Goal: Check status

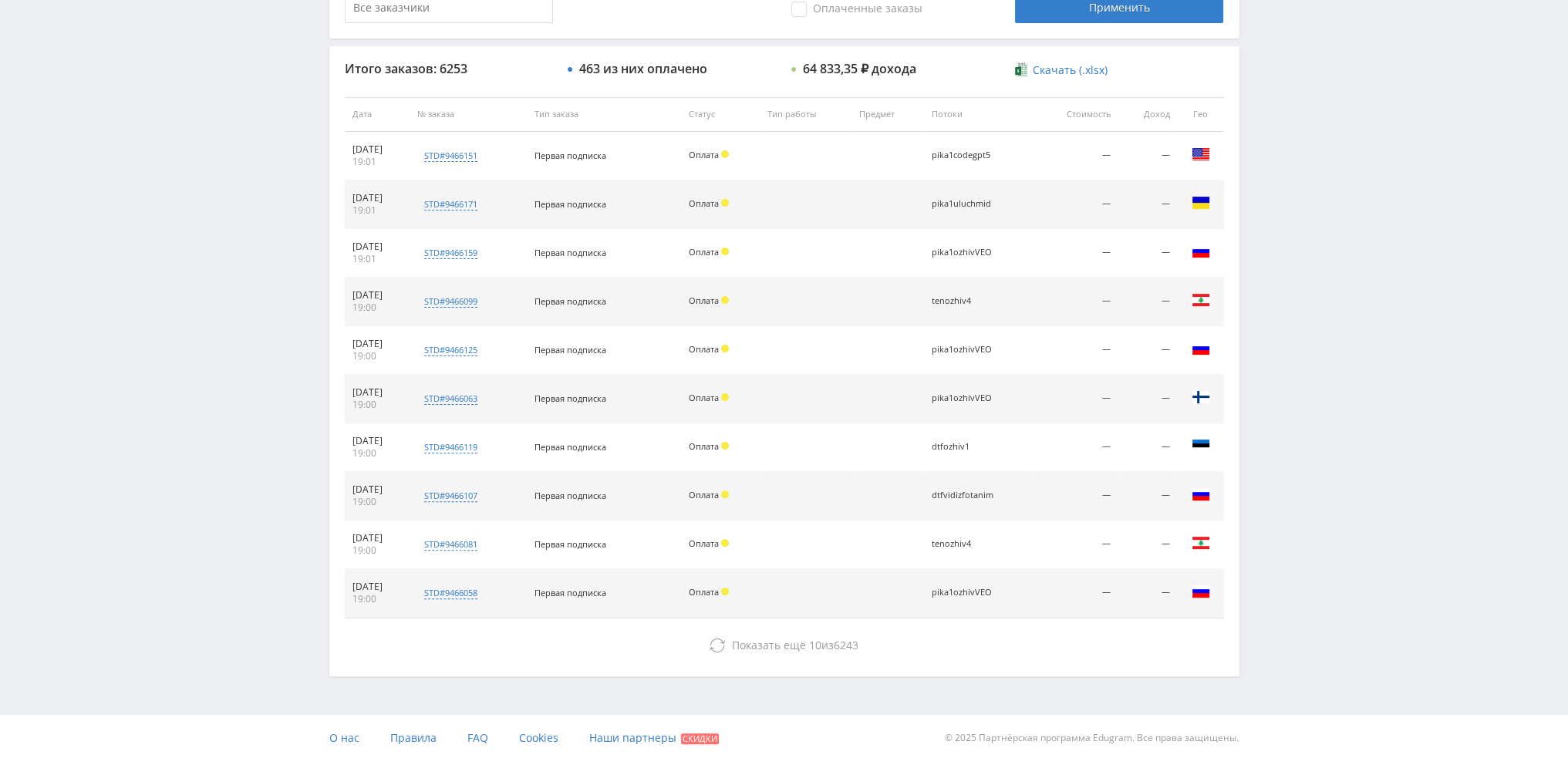
scroll to position [533, 0]
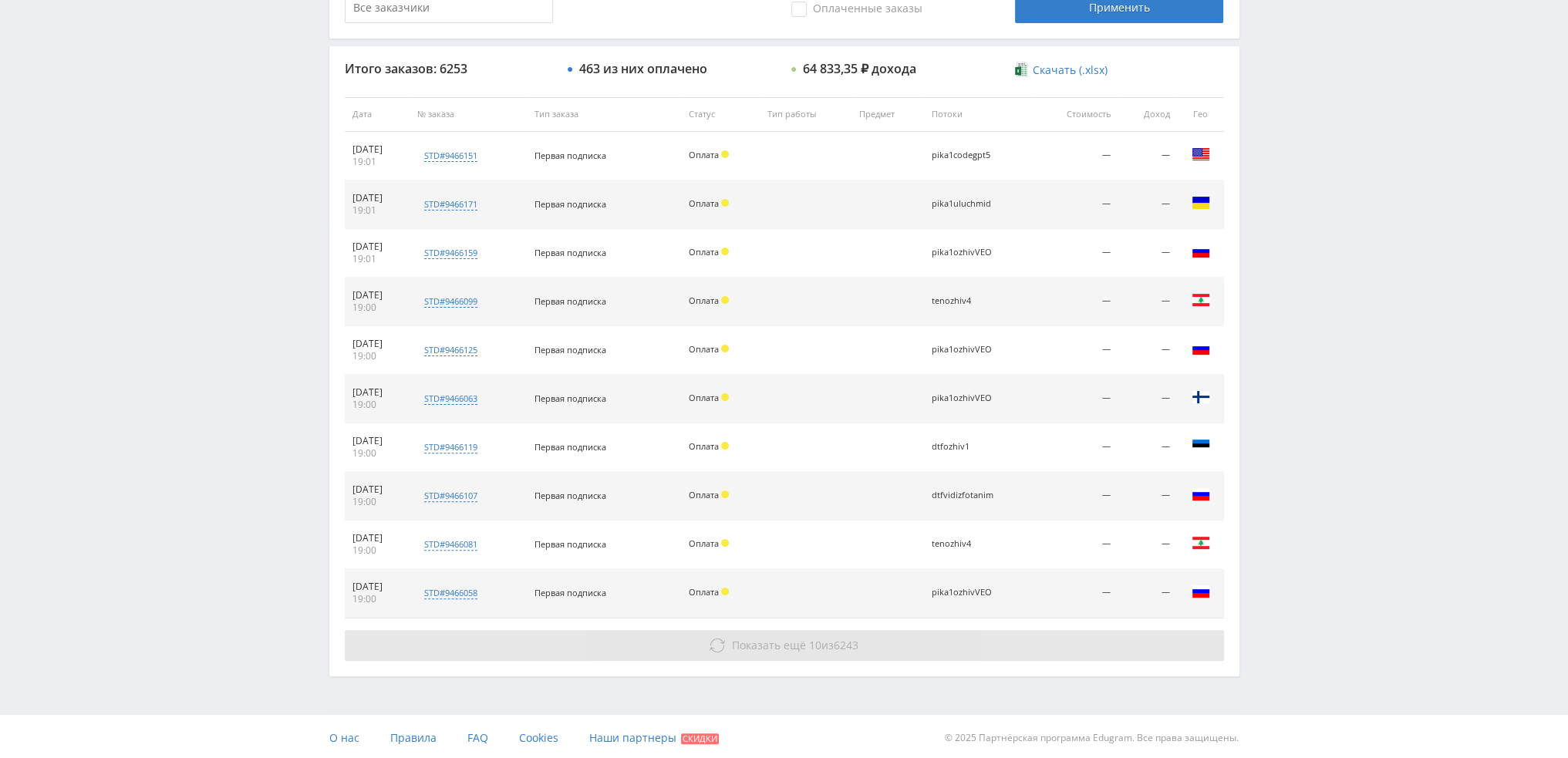
click at [765, 635] on button "Показать ещё 10 из 6243" at bounding box center [785, 646] width 879 height 31
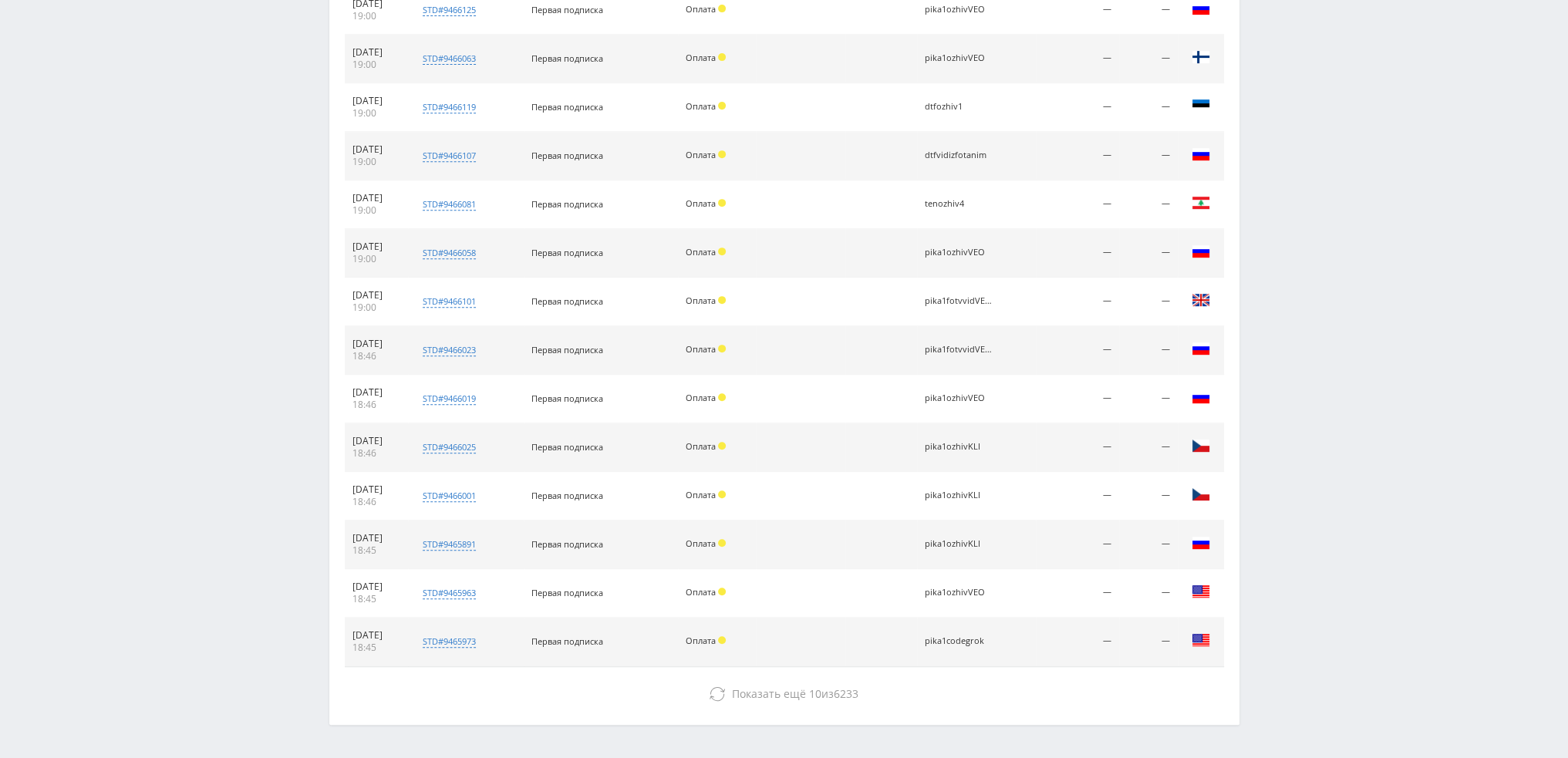
scroll to position [922, 0]
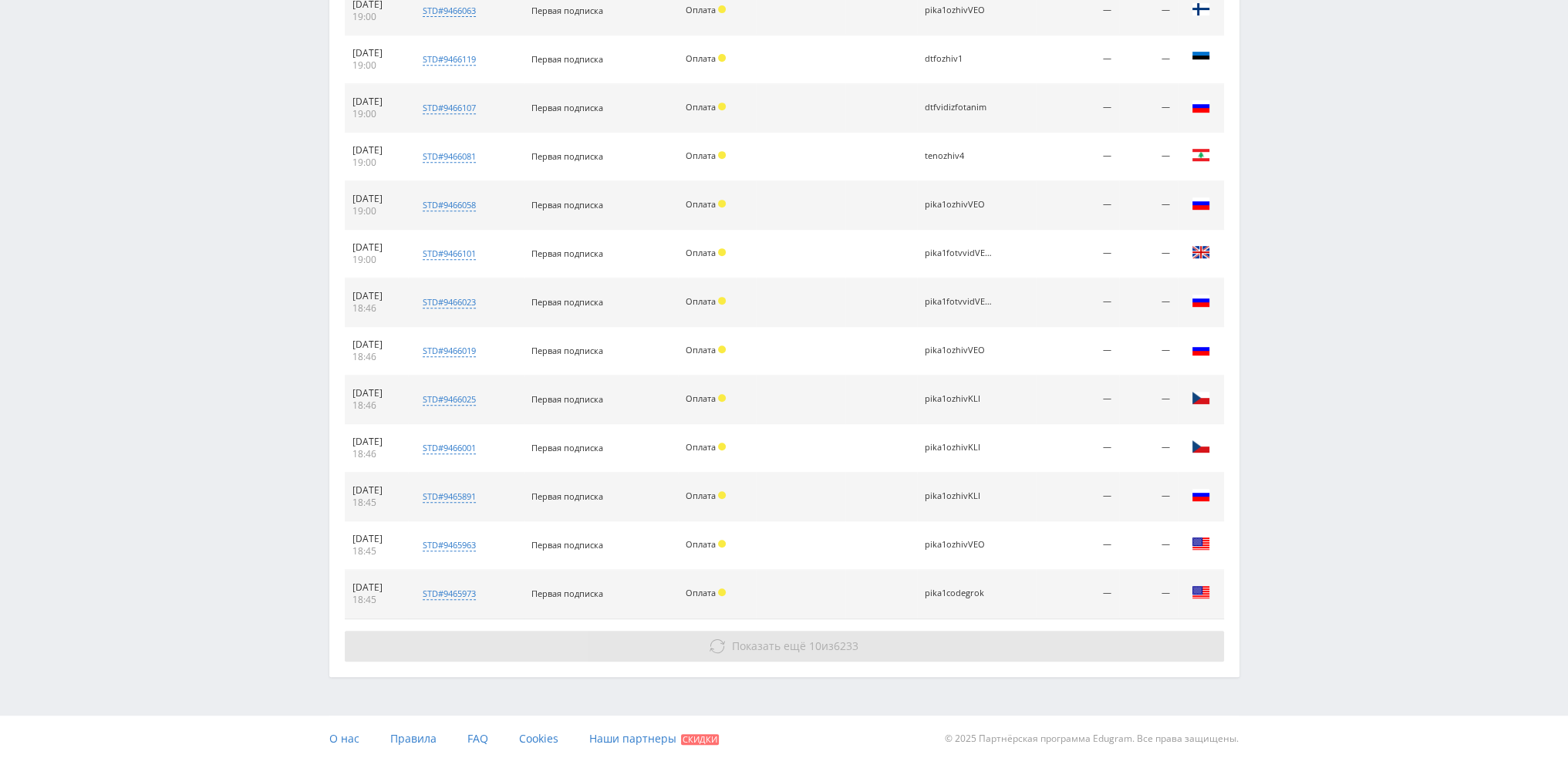
click at [925, 646] on button "Показать ещё 10 из 6233" at bounding box center [785, 646] width 879 height 31
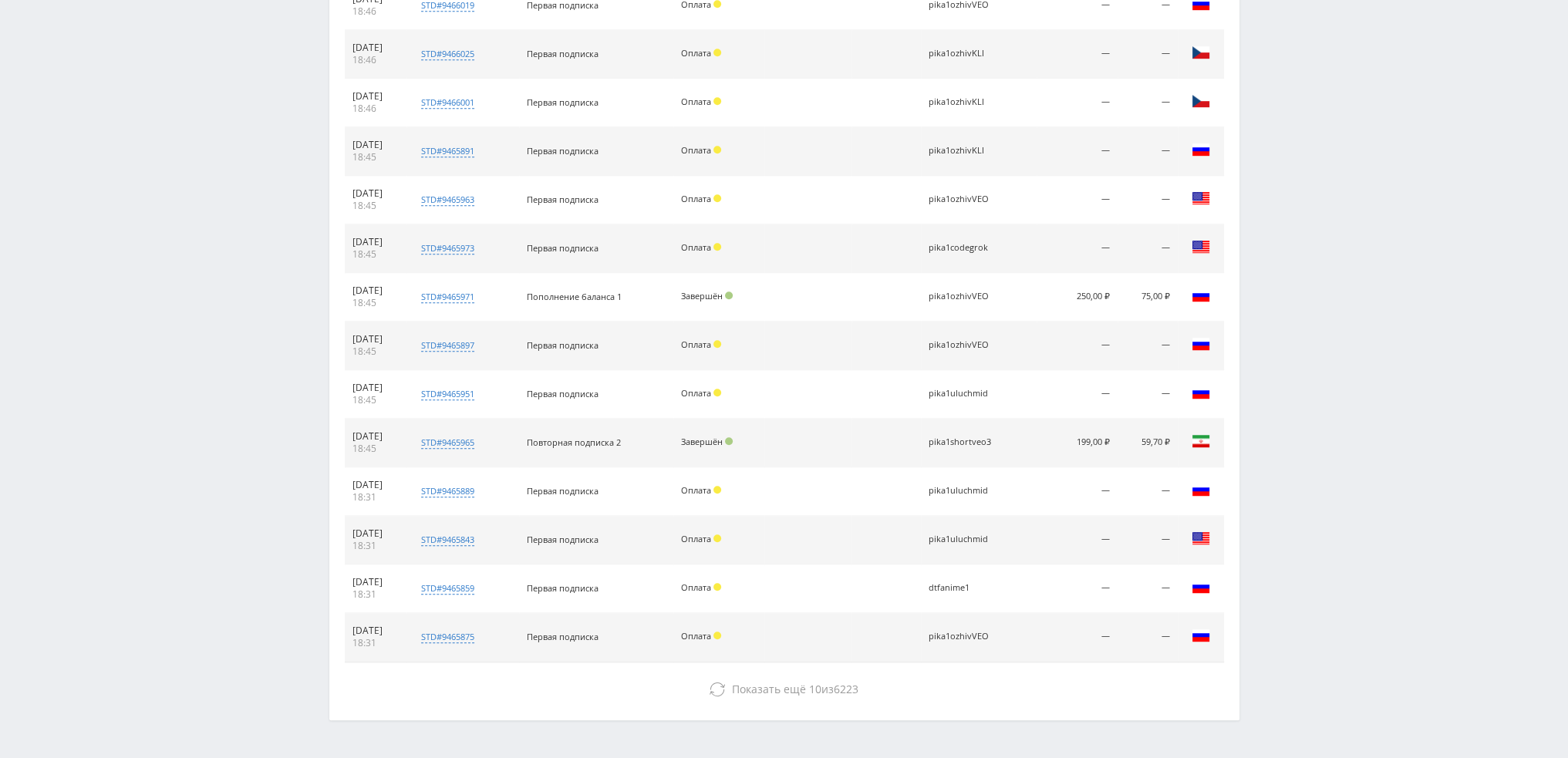
scroll to position [1308, 0]
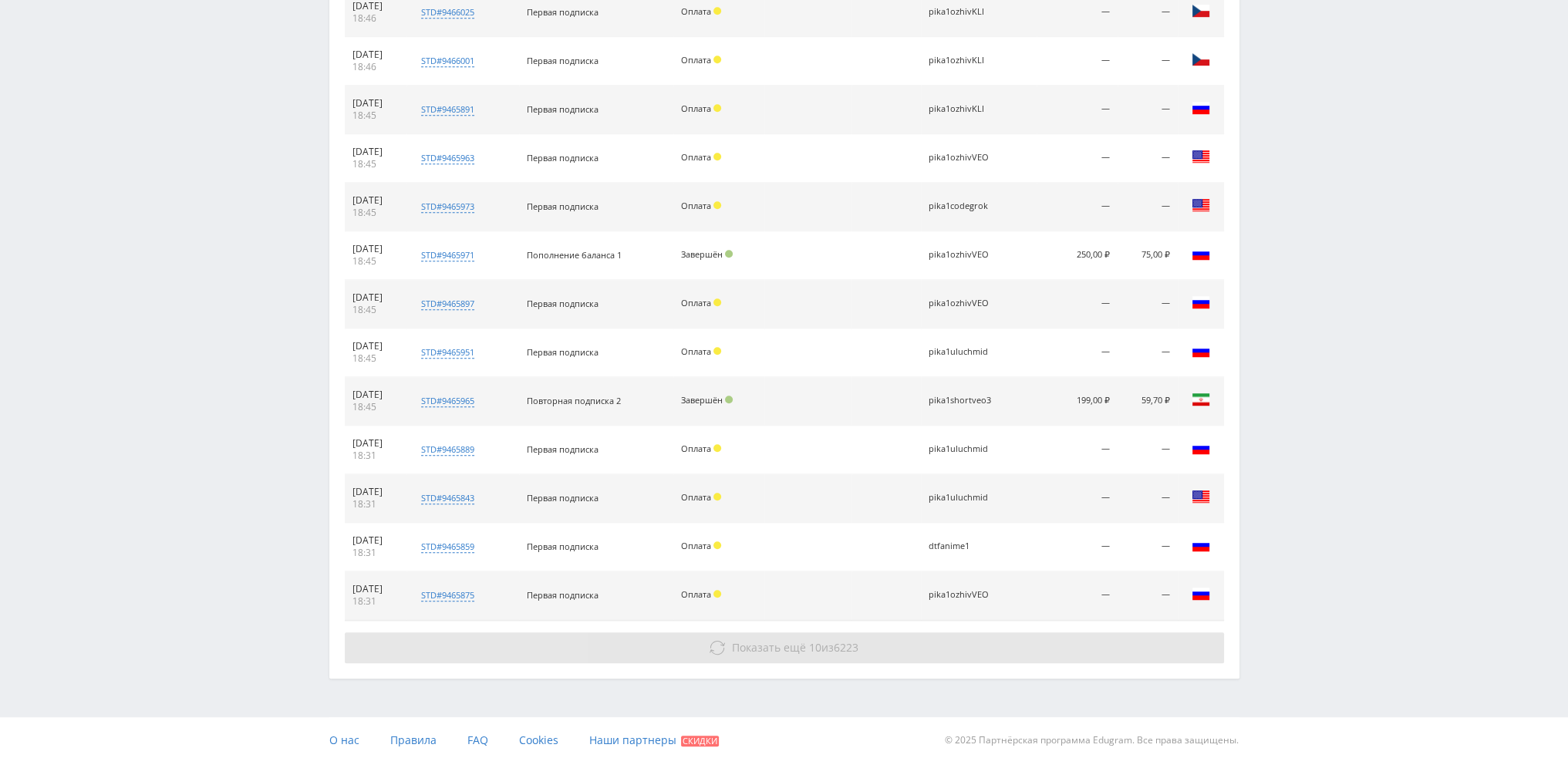
click at [966, 642] on button "Показать ещё 10 из 6223" at bounding box center [785, 647] width 879 height 31
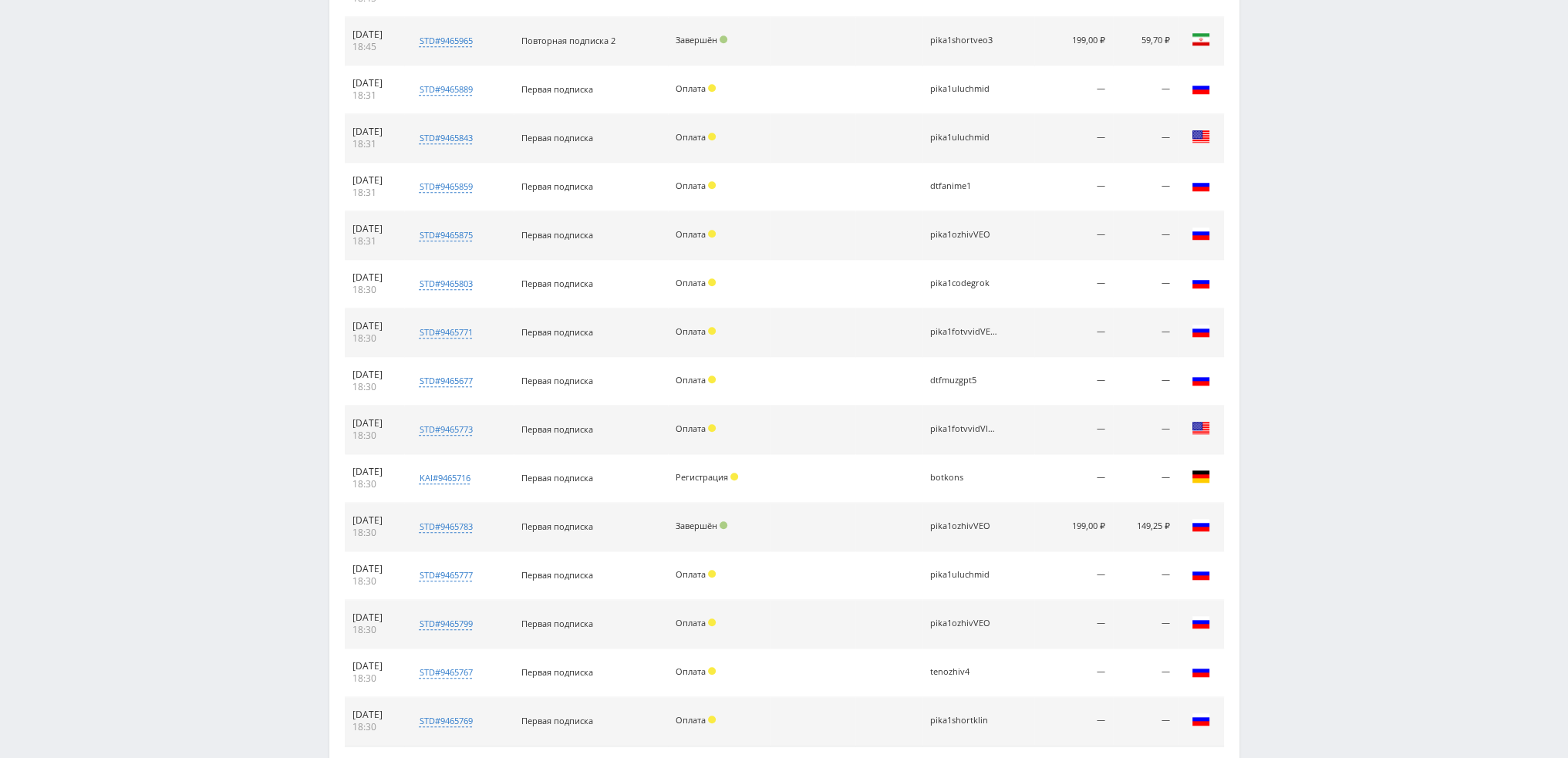
scroll to position [1771, 0]
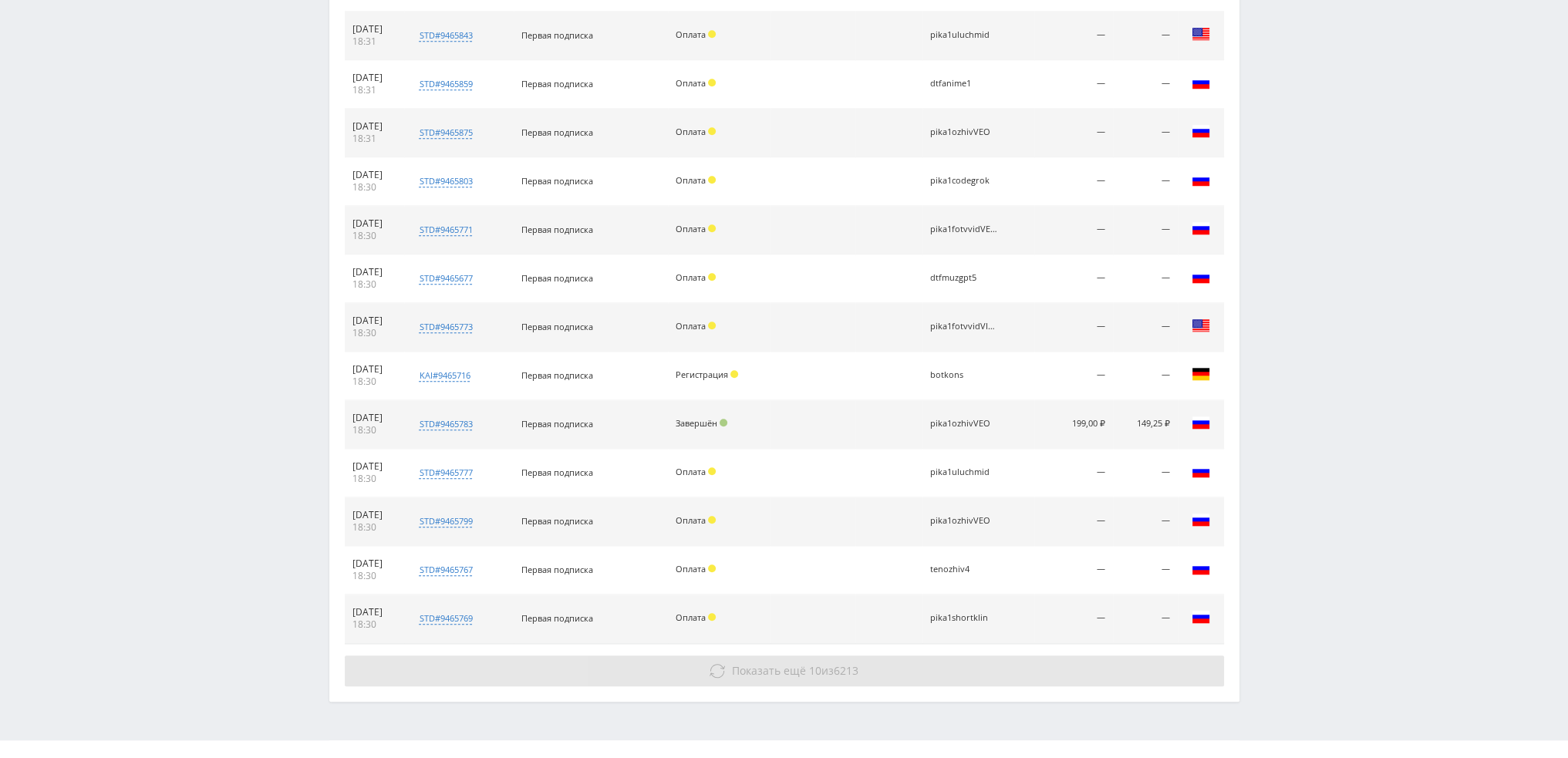
click at [1028, 658] on button "Показать ещё 10 из 6213" at bounding box center [785, 670] width 879 height 31
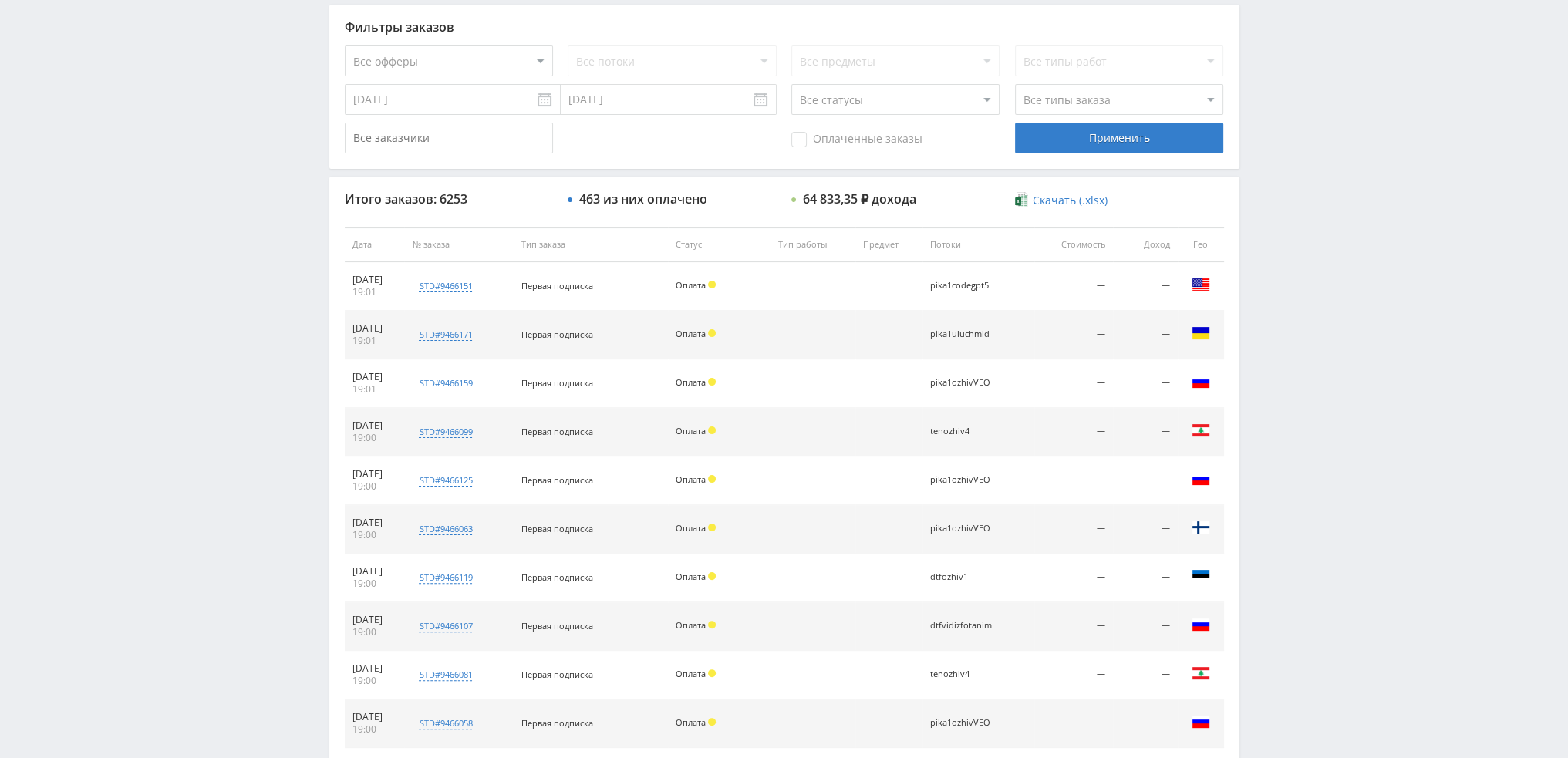
scroll to position [41, 0]
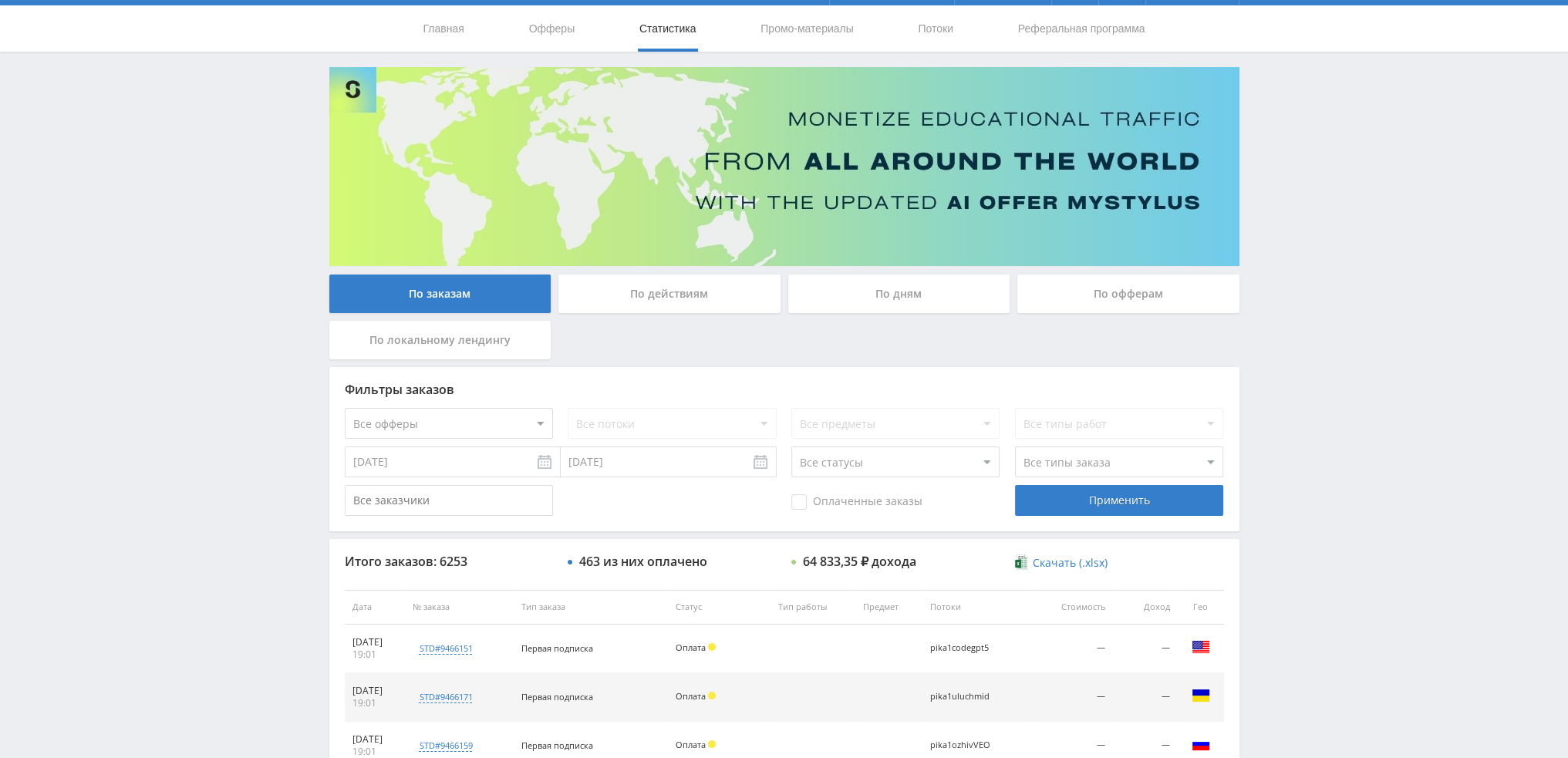
click at [875, 292] on div "По дням" at bounding box center [899, 293] width 222 height 38
click at [0, 0] on input "По дням" at bounding box center [0, 0] width 0 height 0
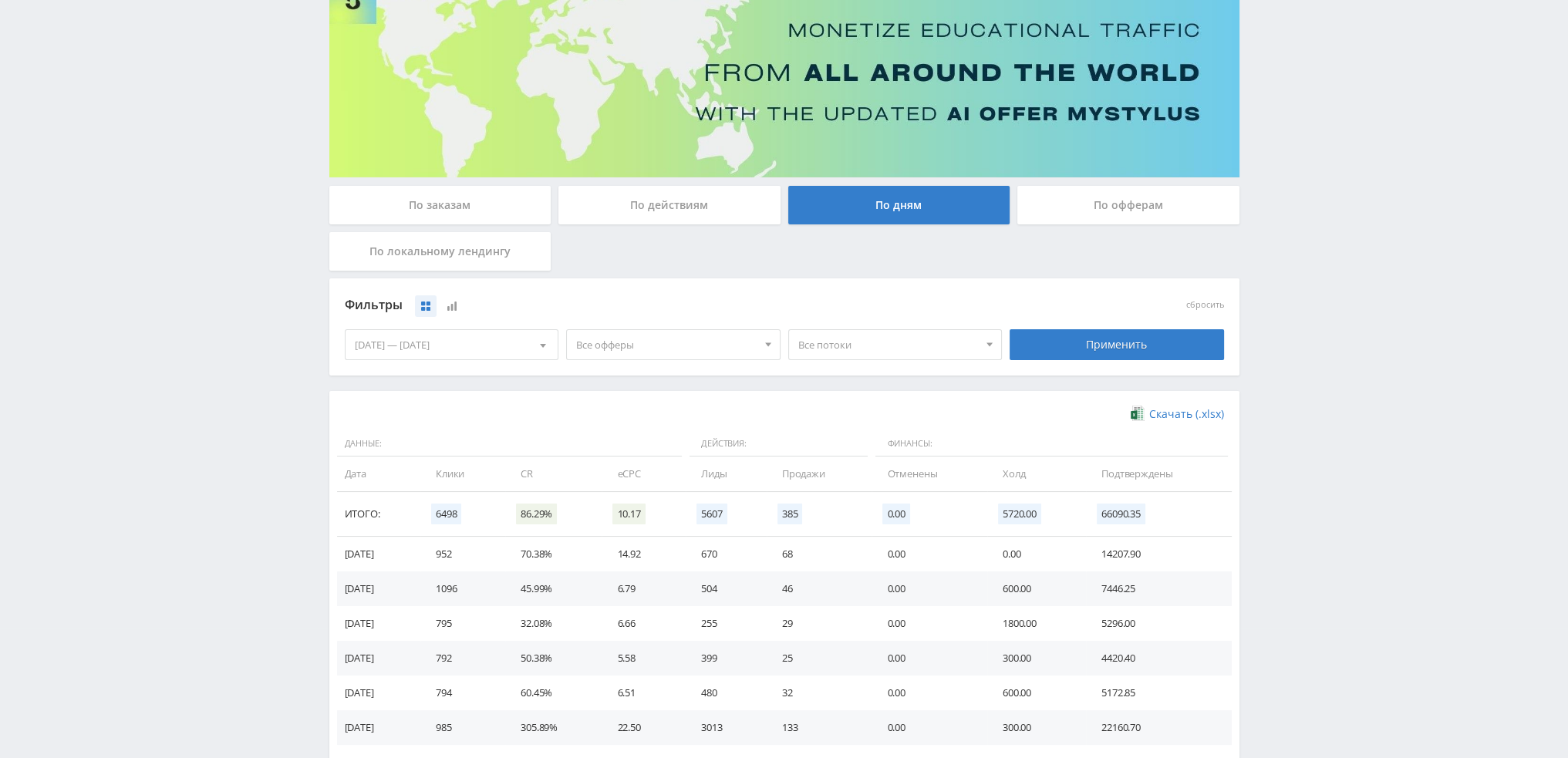
scroll to position [232, 0]
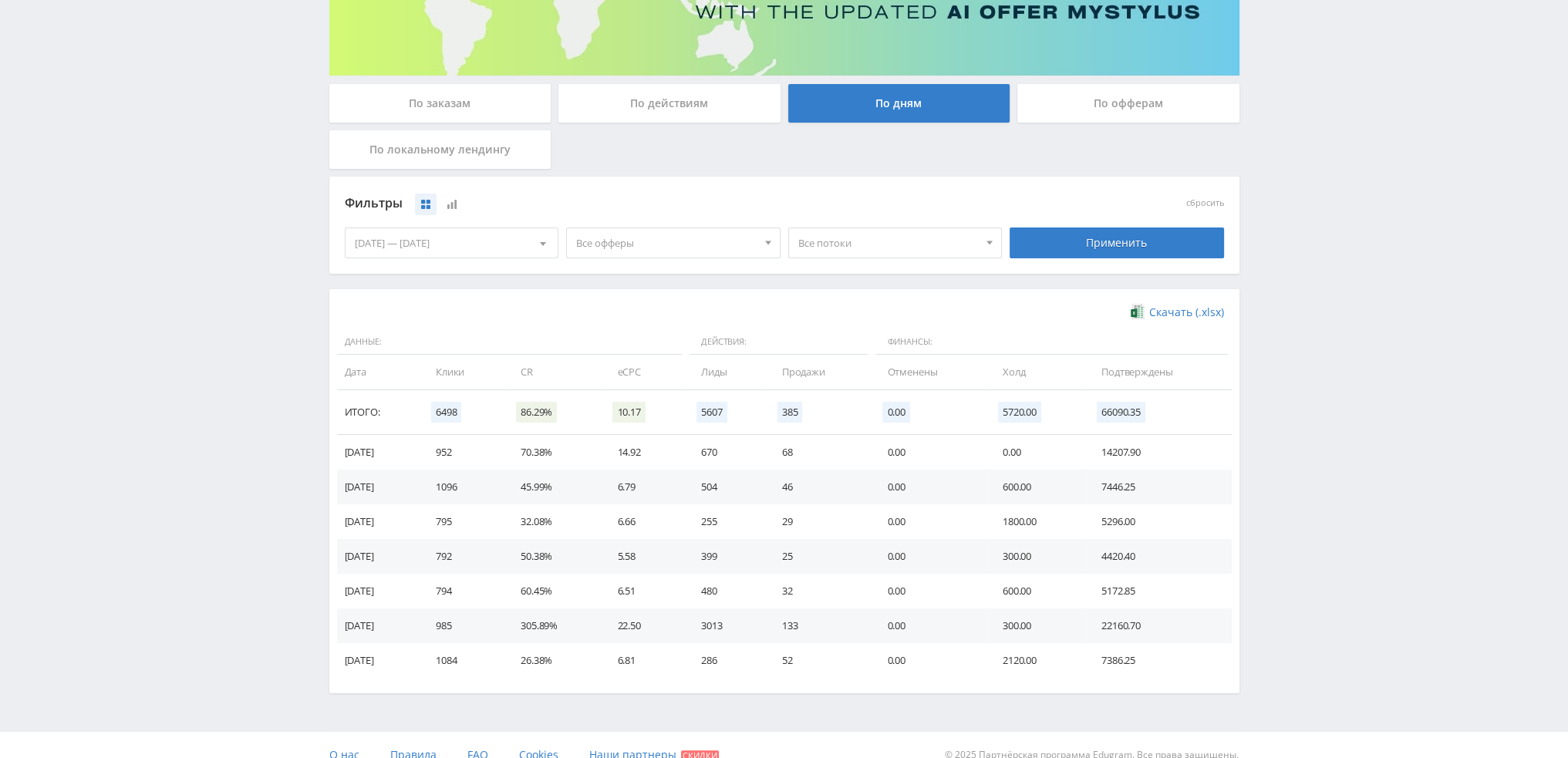
click at [602, 245] on span "Все офферы" at bounding box center [666, 243] width 181 height 29
click at [637, 404] on button "Study AI (RevShare)" at bounding box center [673, 404] width 213 height 21
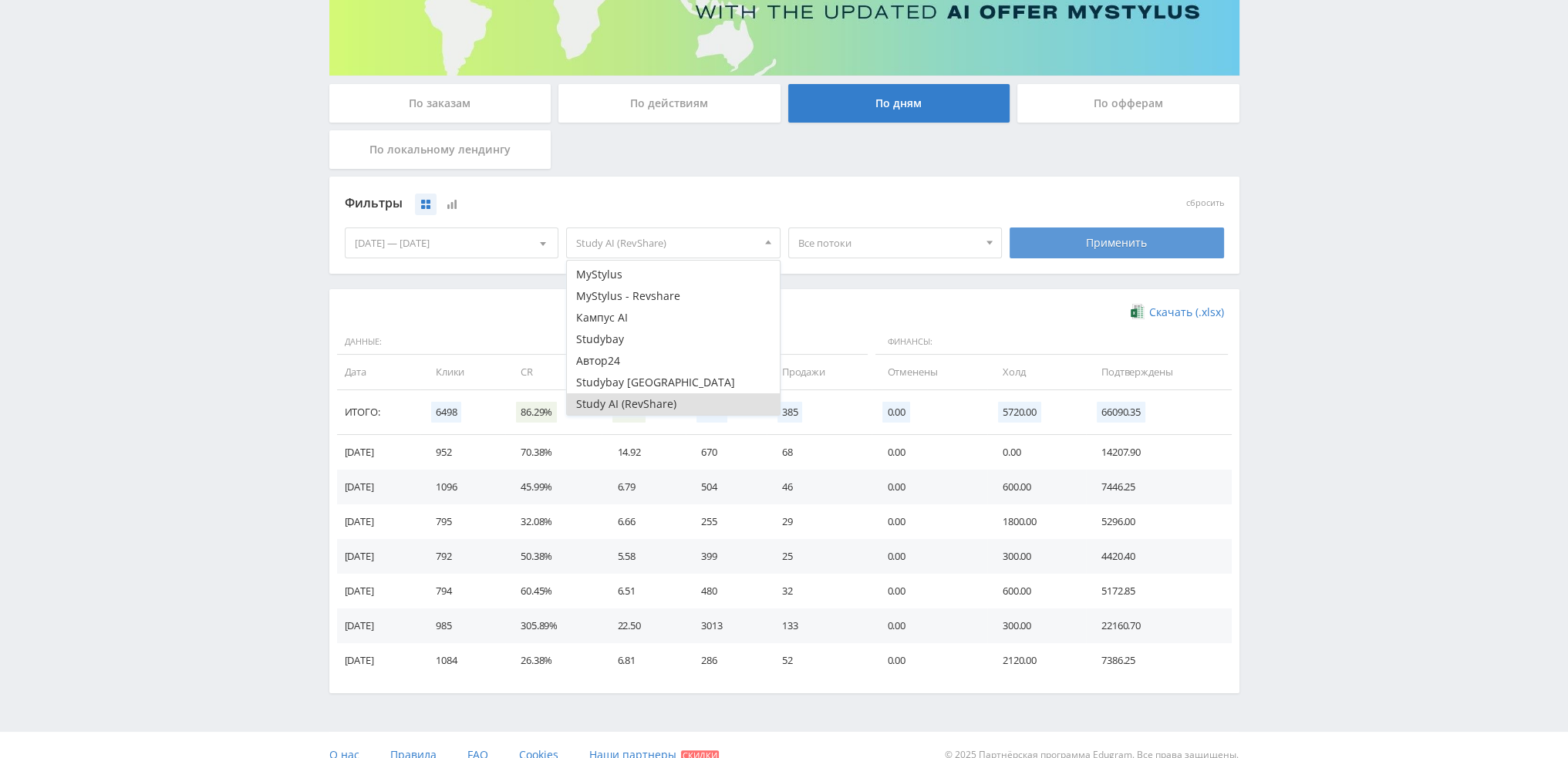
click at [1111, 240] on div "Применить" at bounding box center [1117, 243] width 215 height 31
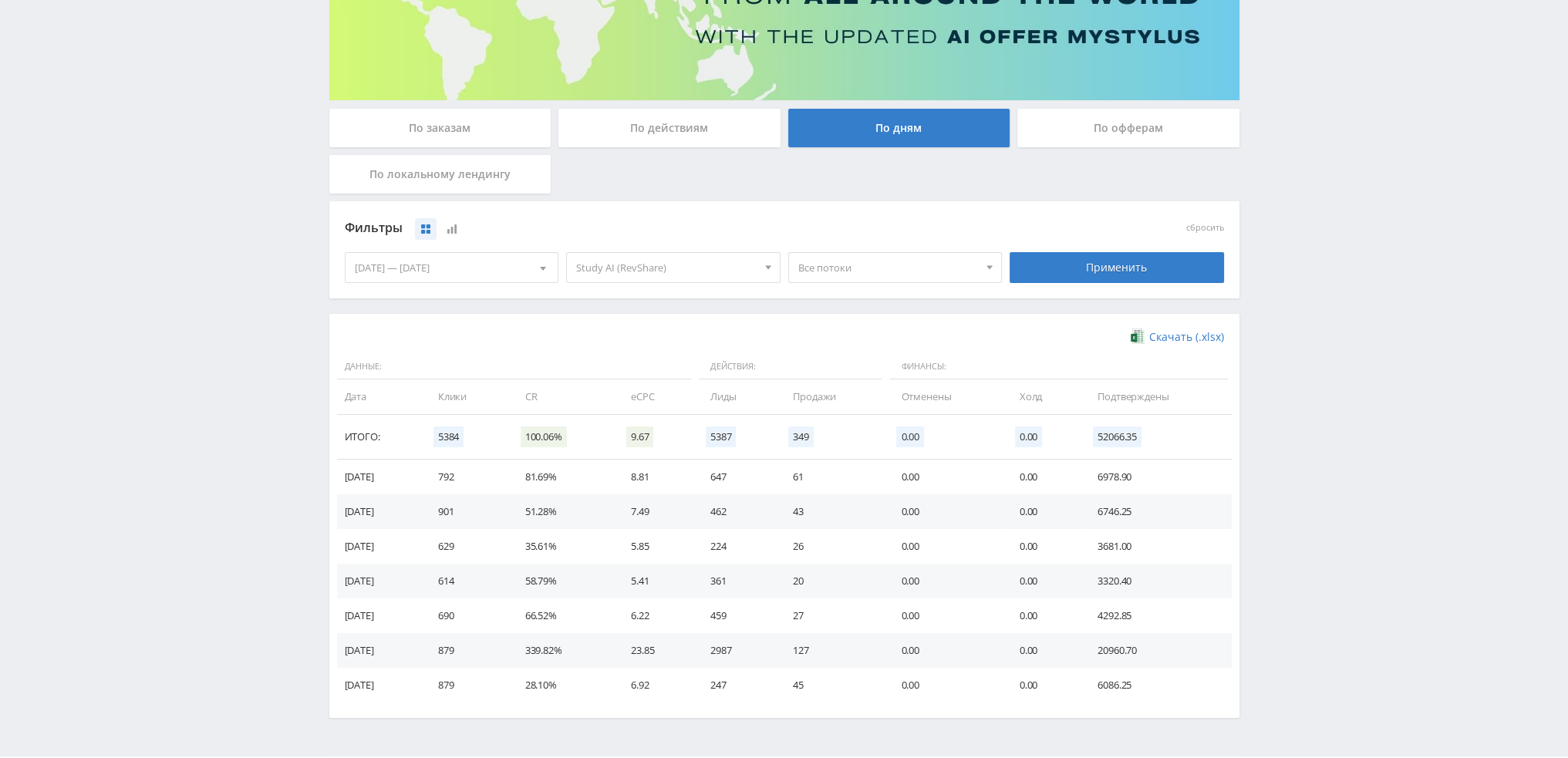
scroll to position [250, 0]
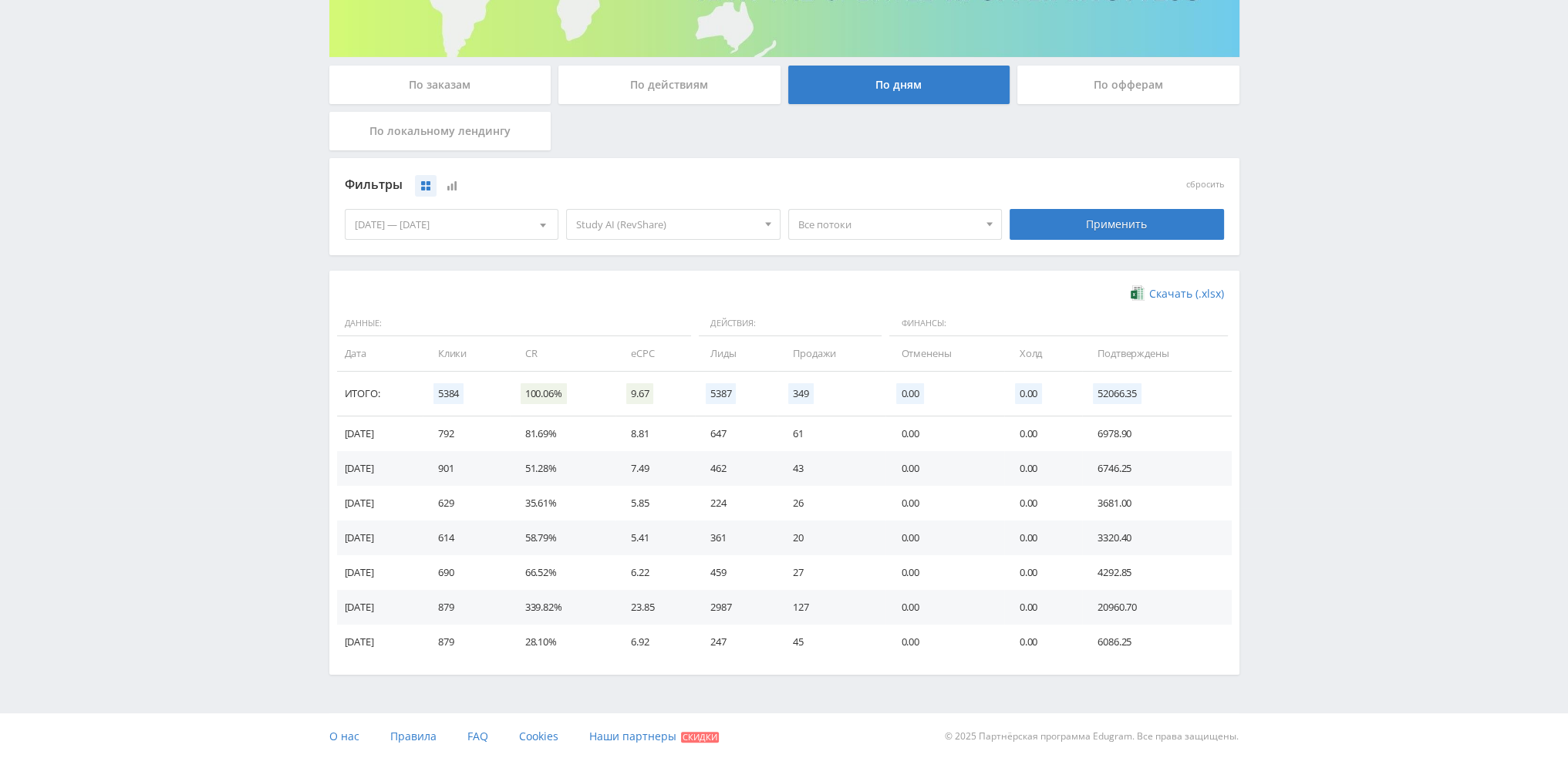
click at [586, 210] on span "Study AI (RevShare)" at bounding box center [666, 224] width 181 height 29
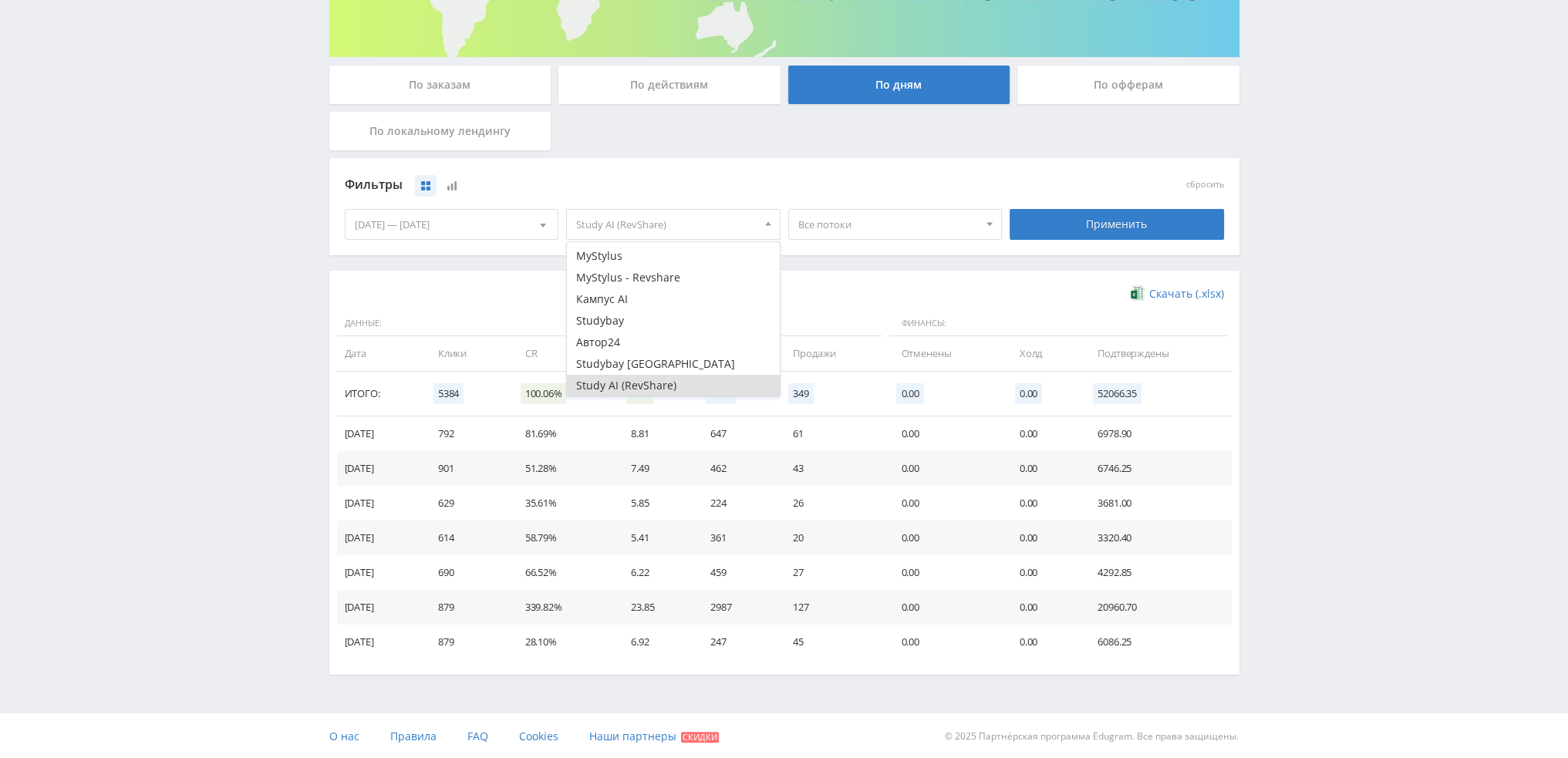
click at [624, 382] on button "Study AI (RevShare)" at bounding box center [673, 385] width 213 height 21
click at [628, 279] on button "MyStylus - Revshare" at bounding box center [673, 277] width 213 height 21
click at [1169, 232] on div "Применить" at bounding box center [1117, 224] width 215 height 31
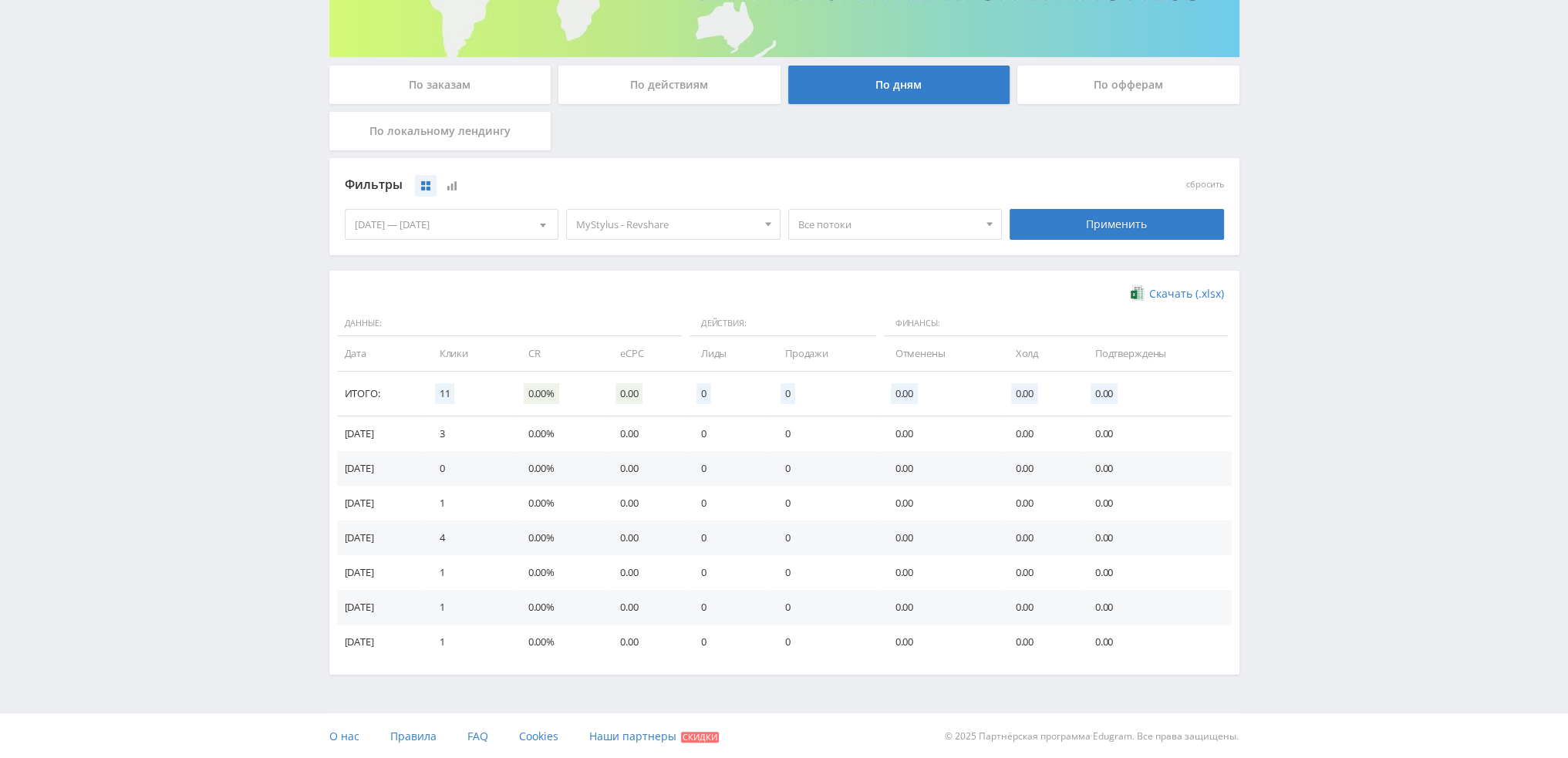
click at [641, 228] on span "MyStylus - Revshare" at bounding box center [666, 224] width 181 height 29
click at [639, 275] on button "MyStylus - Revshare" at bounding box center [673, 277] width 213 height 21
click at [633, 298] on button "Кампус AI" at bounding box center [673, 299] width 213 height 21
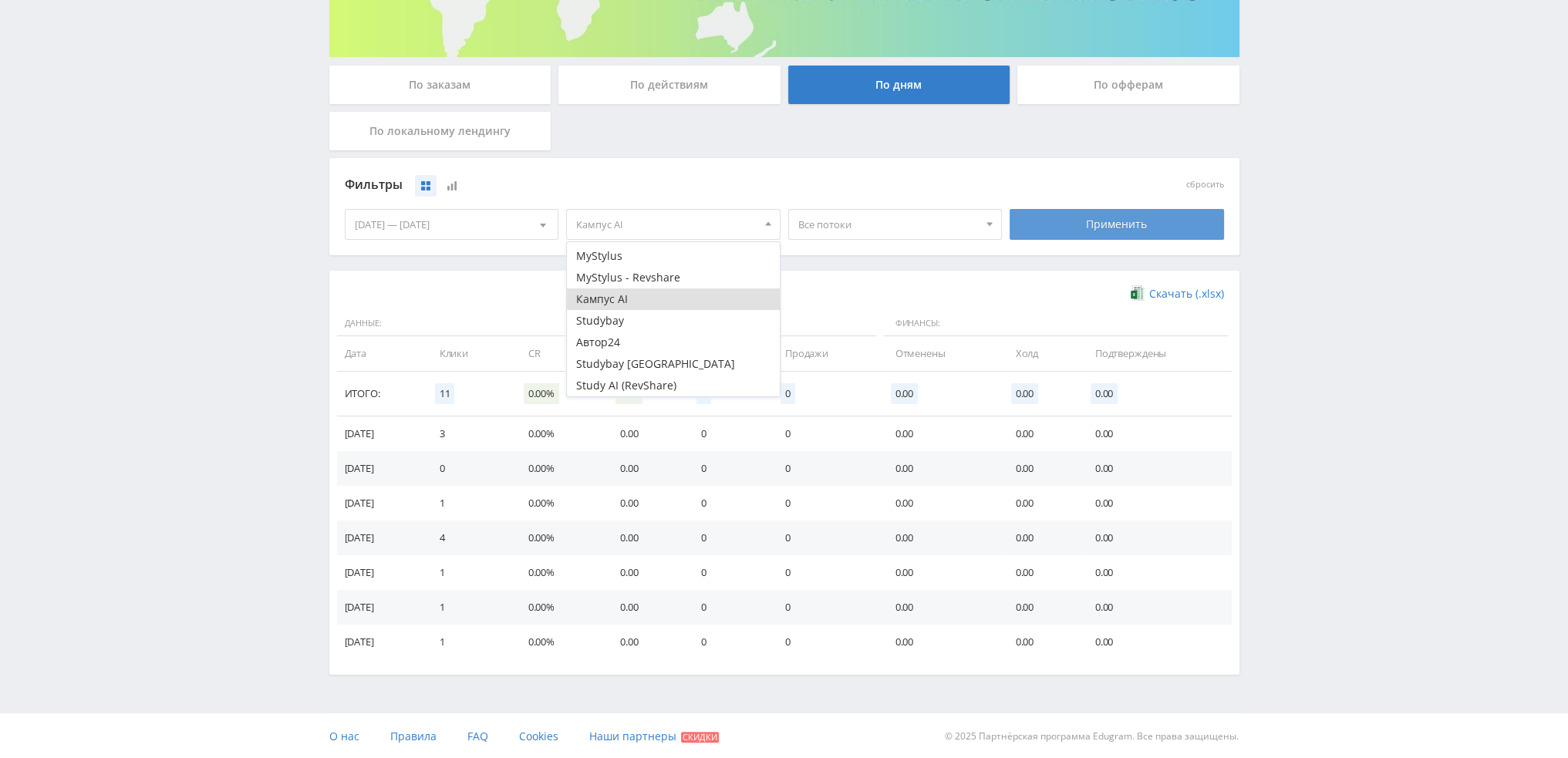
click at [1148, 218] on div "Применить" at bounding box center [1117, 224] width 215 height 31
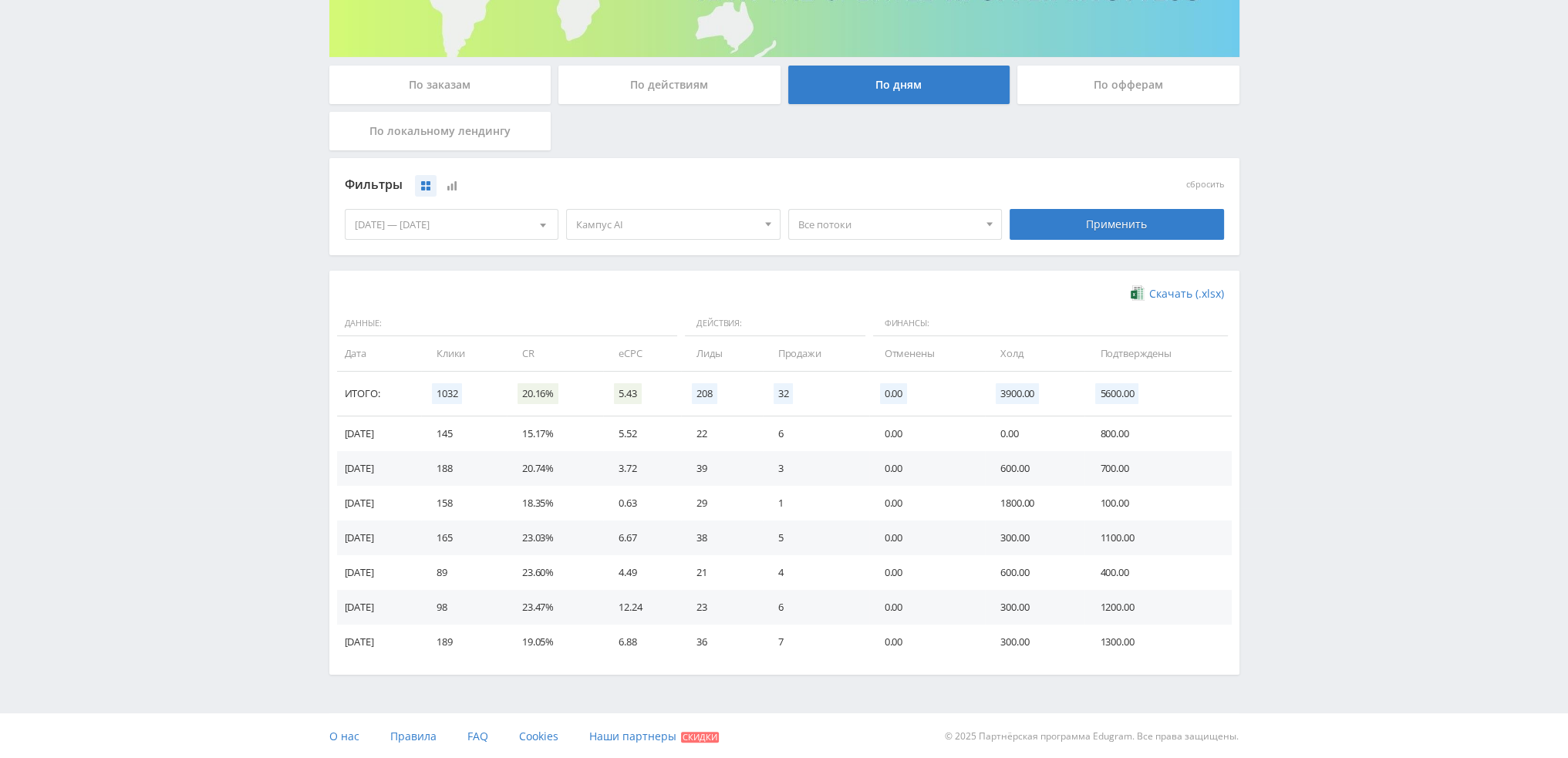
click at [669, 219] on span "Кампус AI" at bounding box center [666, 224] width 181 height 29
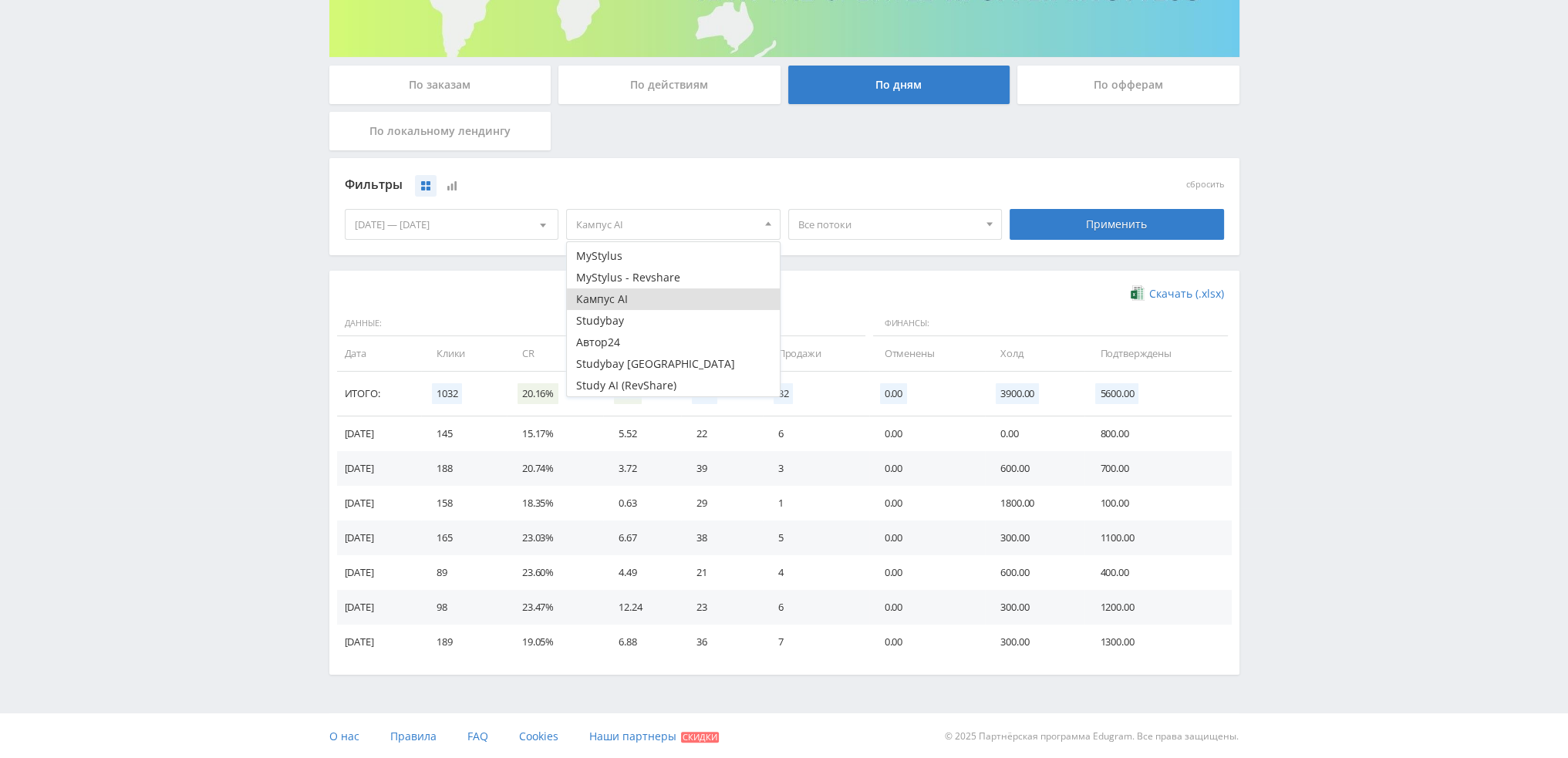
click at [617, 301] on button "Кампус AI" at bounding box center [673, 299] width 213 height 21
click at [613, 342] on button "Автор24" at bounding box center [673, 342] width 213 height 21
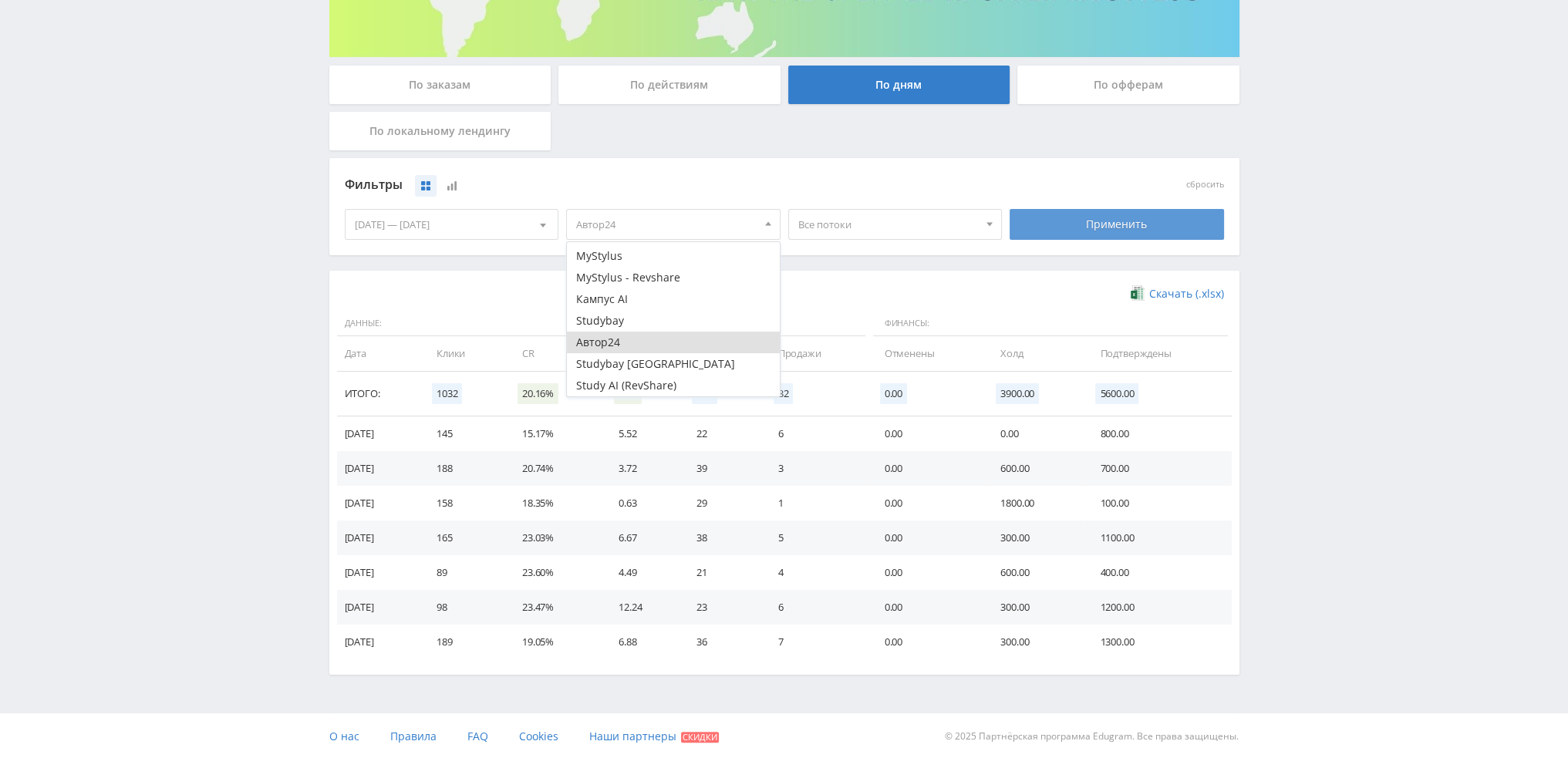
click at [1079, 223] on div "Применить" at bounding box center [1117, 224] width 215 height 31
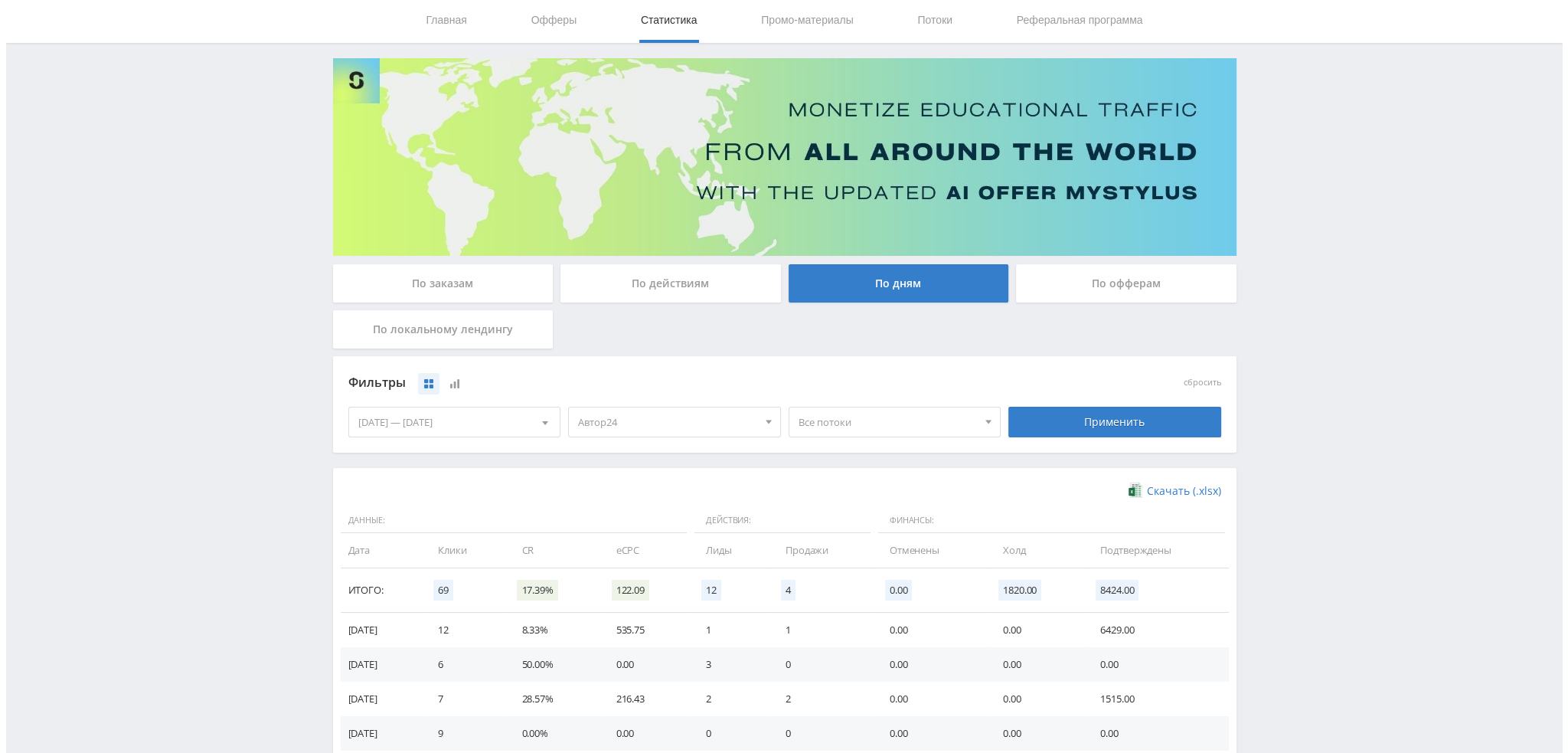
scroll to position [0, 0]
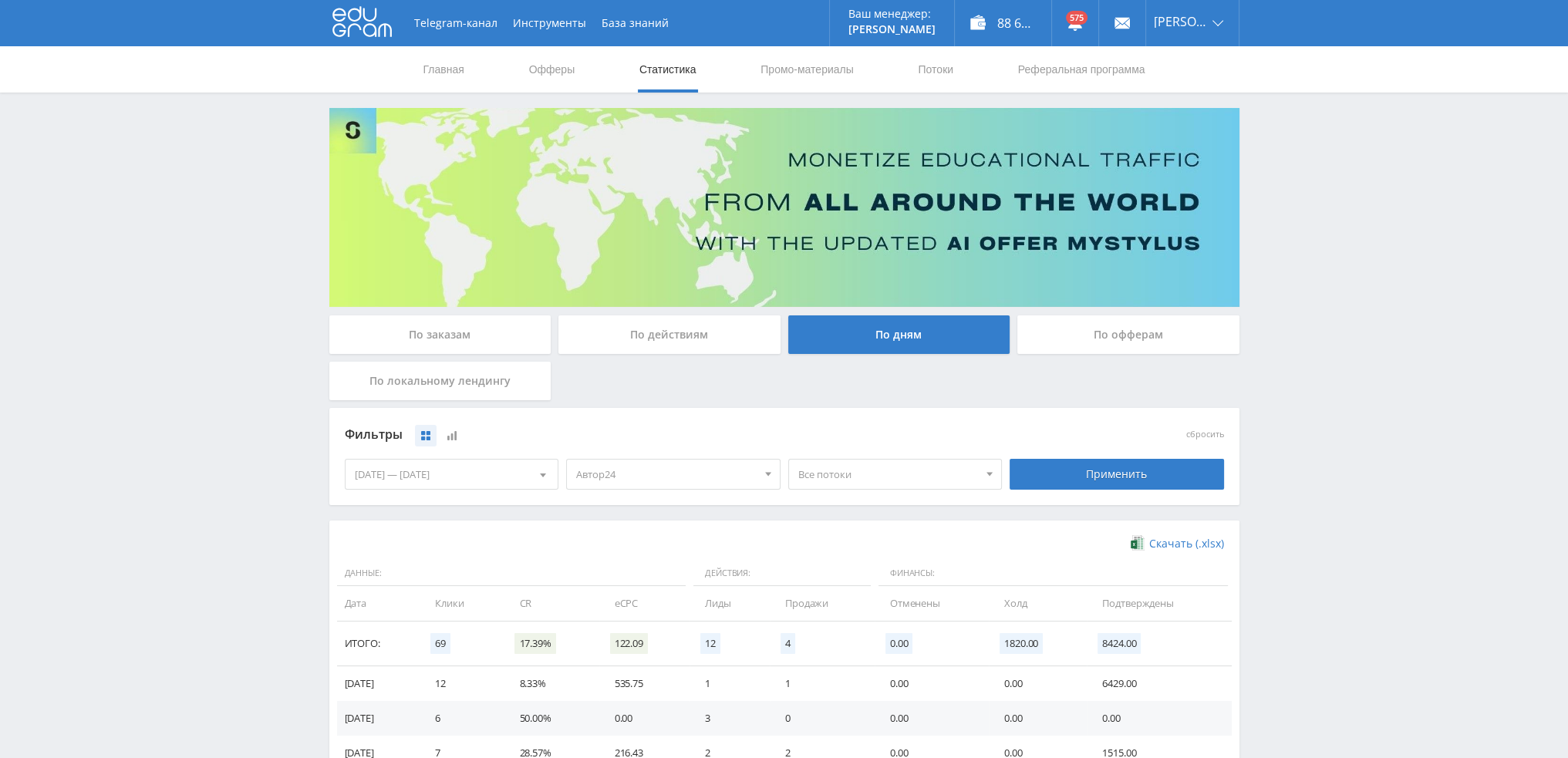
click at [435, 339] on div "По заказам" at bounding box center [441, 334] width 222 height 38
click at [0, 0] on input "По заказам" at bounding box center [0, 0] width 0 height 0
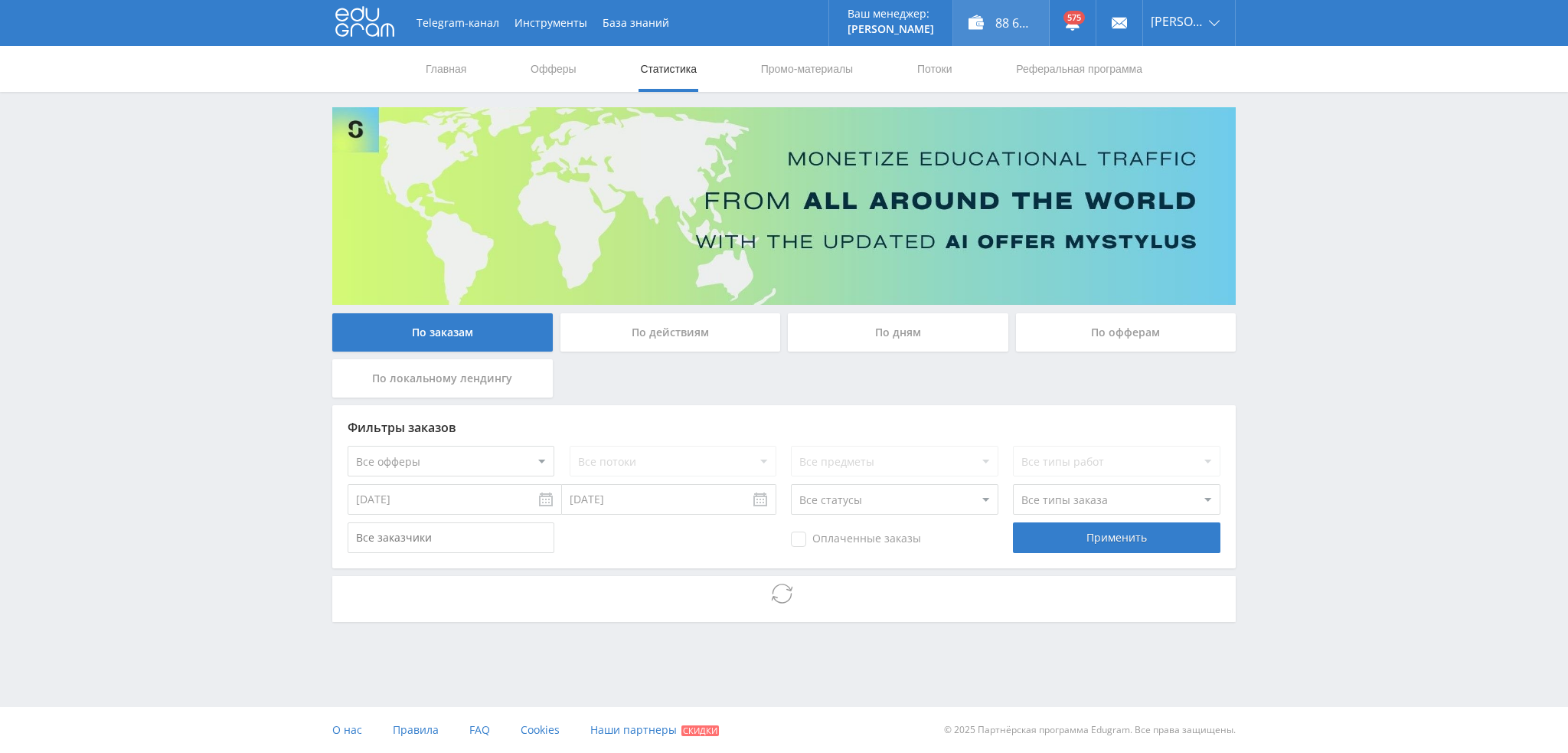
click at [1017, 23] on div "88 603,30 ₽" at bounding box center [1001, 23] width 96 height 46
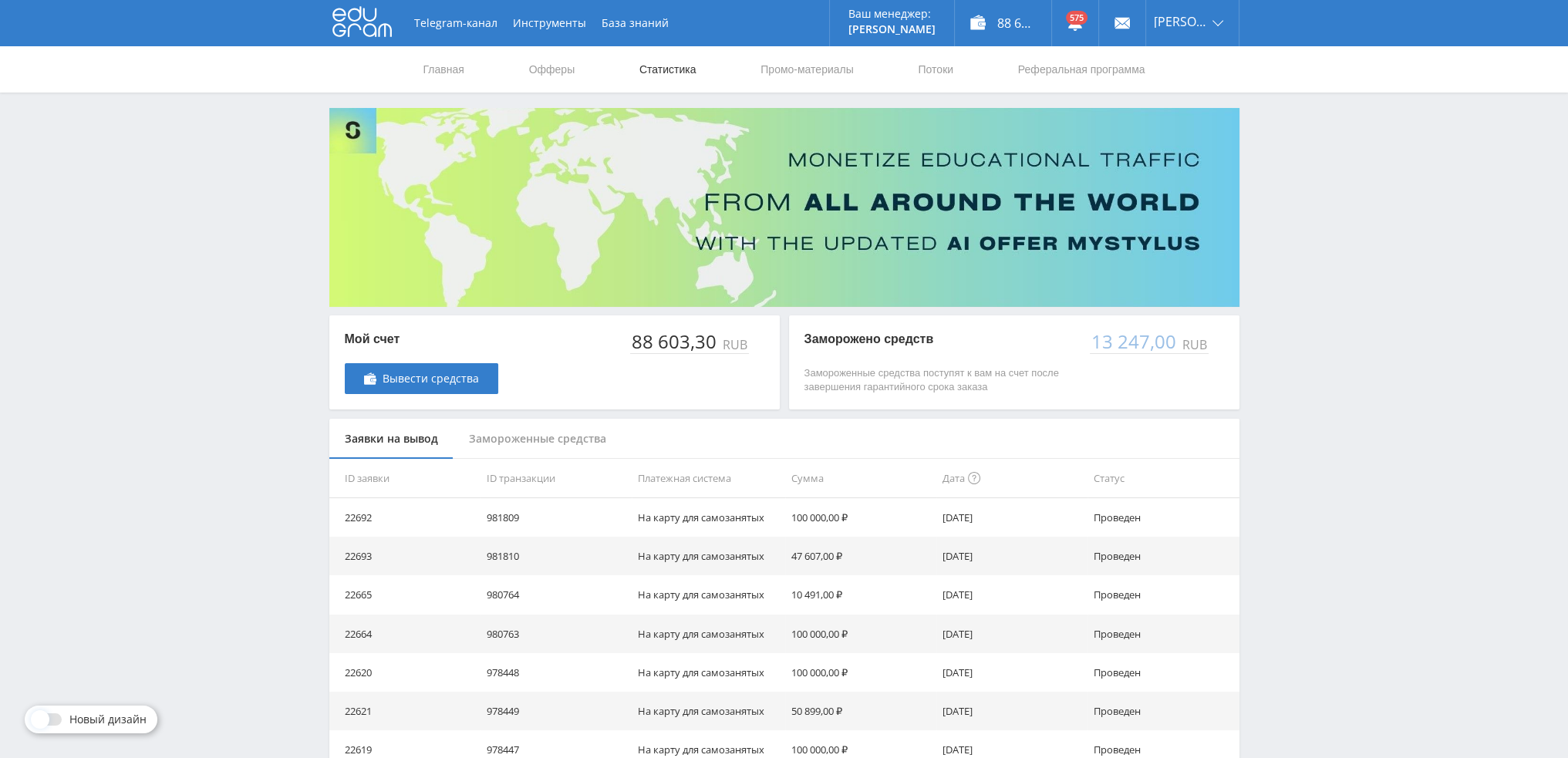
click at [673, 68] on link "Статистика" at bounding box center [668, 69] width 61 height 46
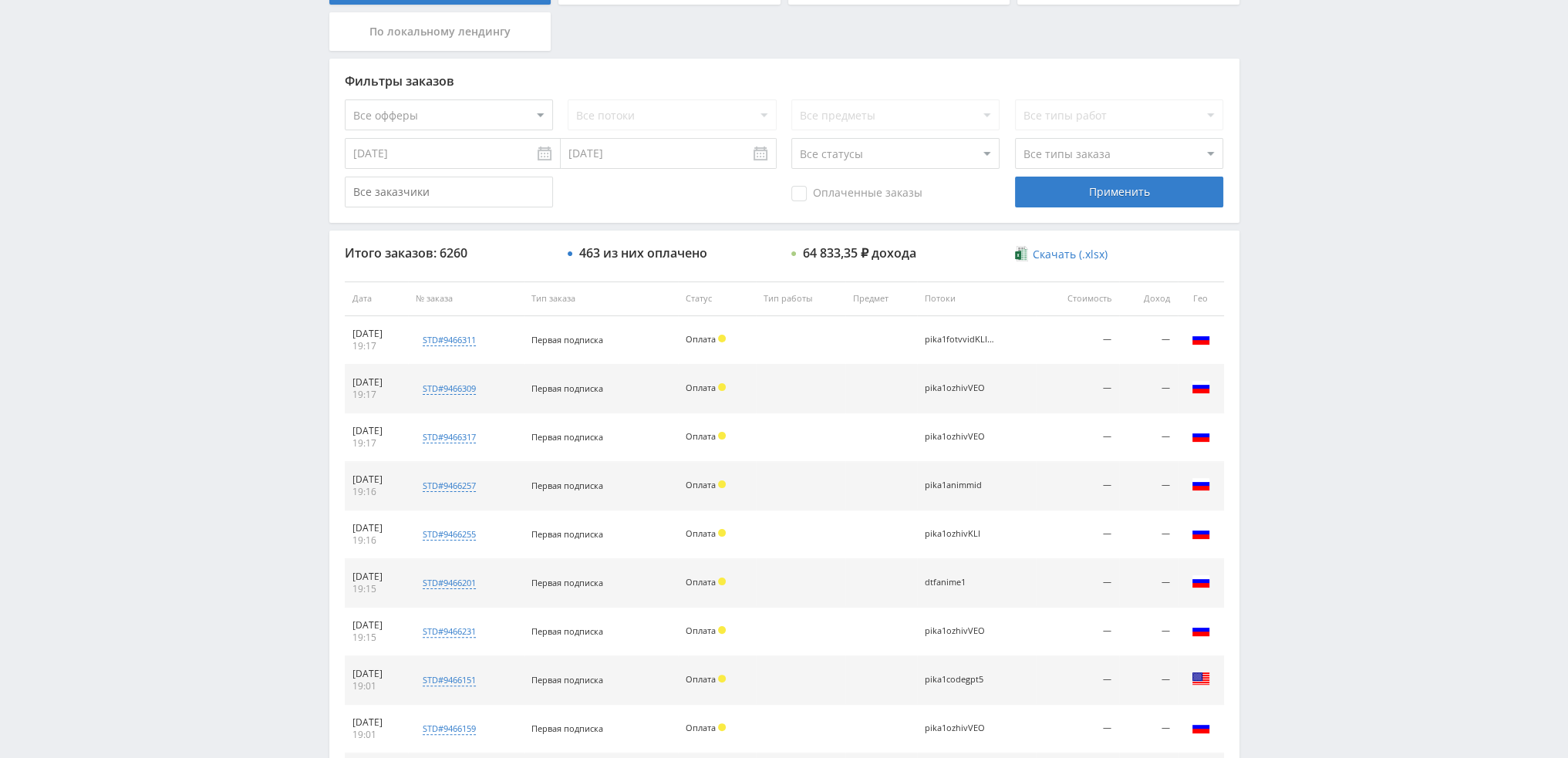
scroll to position [462, 0]
